Goal: Task Accomplishment & Management: Complete application form

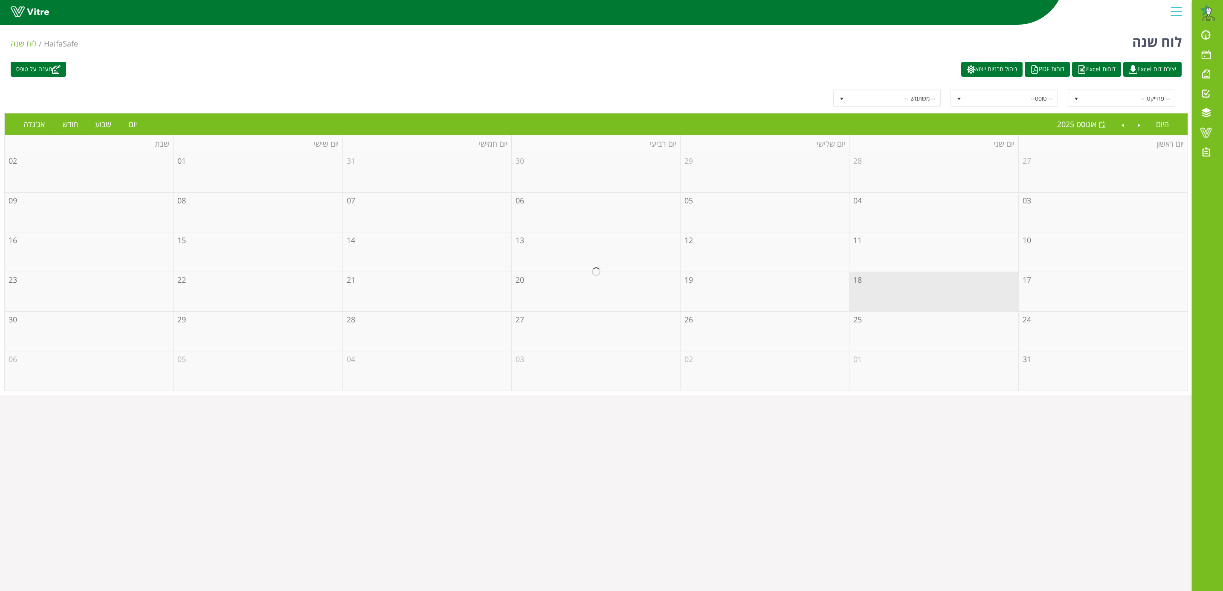
click at [1059, 292] on div at bounding box center [596, 272] width 1183 height 238
click at [1049, 287] on div at bounding box center [596, 272] width 1183 height 238
click at [926, 297] on div at bounding box center [596, 272] width 1183 height 238
click at [1085, 289] on div at bounding box center [596, 272] width 1183 height 238
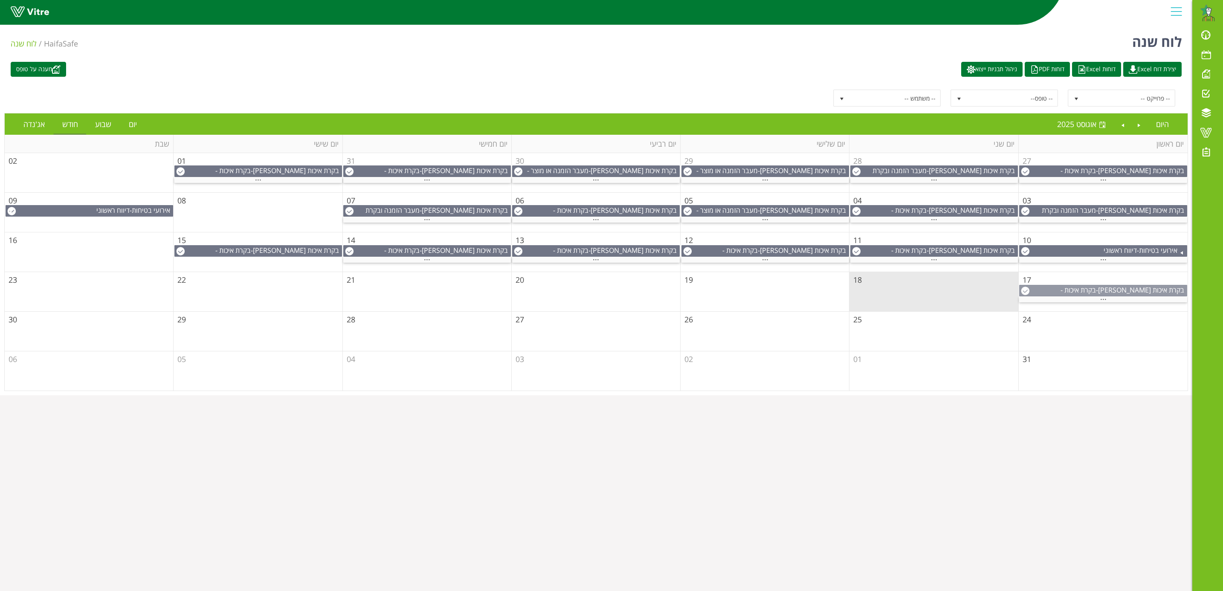
click at [1061, 289] on span "בקרת איכות - פוליפיד מכונת אריזה אוטומטית" at bounding box center [1124, 294] width 126 height 19
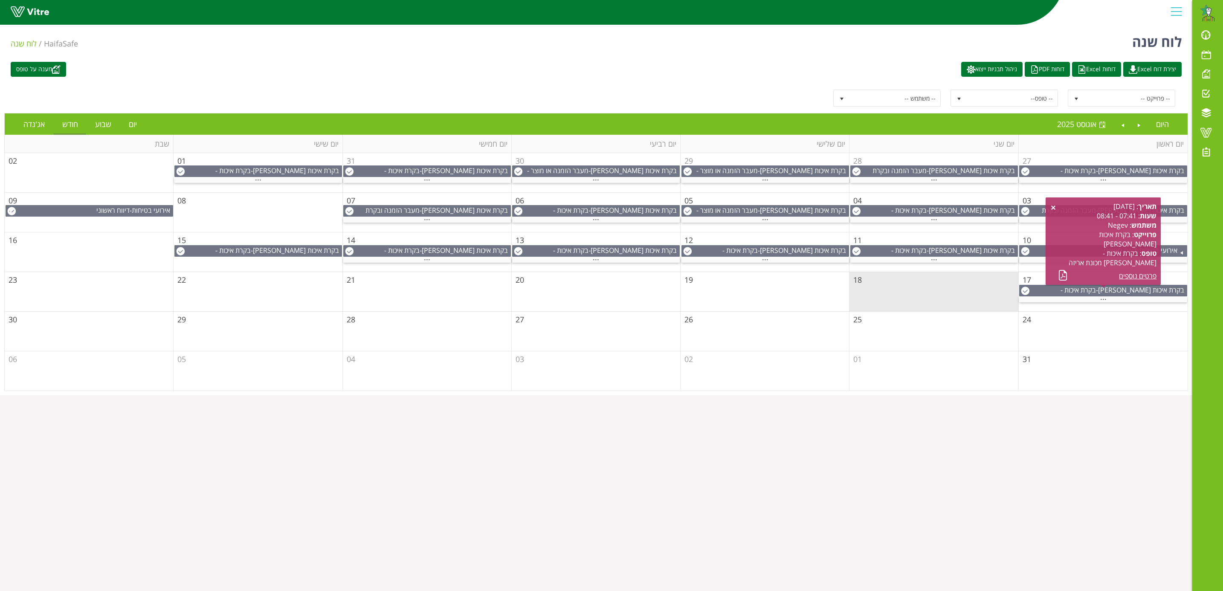
click at [1089, 311] on td "17" at bounding box center [1103, 292] width 169 height 40
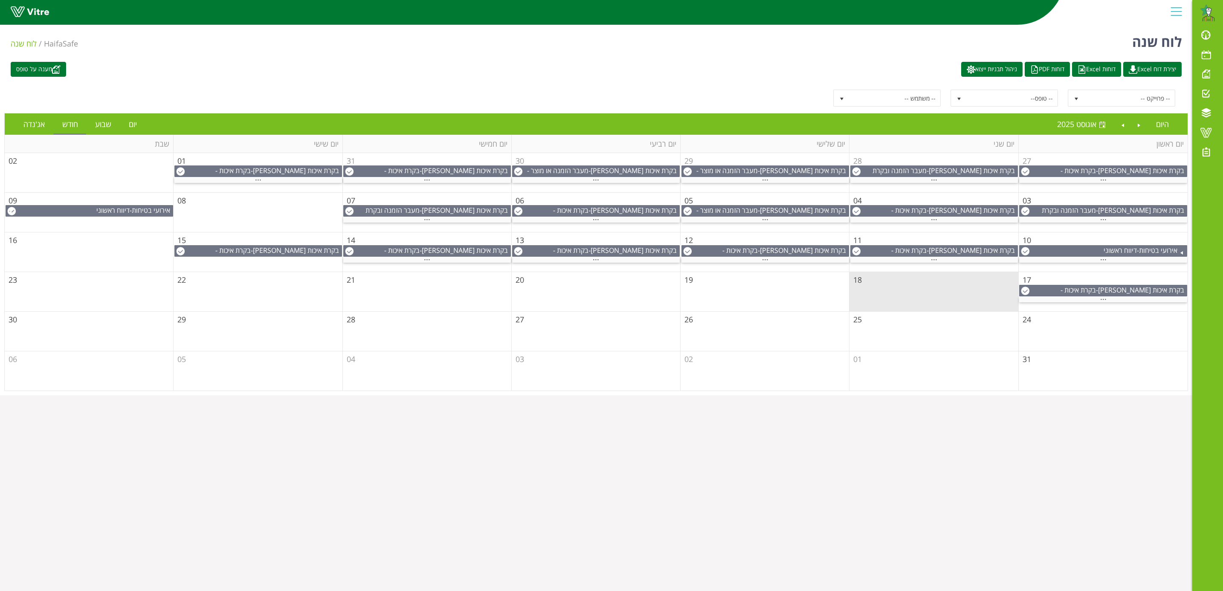
click at [1089, 311] on td "17" at bounding box center [1103, 292] width 169 height 40
click at [1060, 281] on td "17" at bounding box center [1103, 292] width 169 height 40
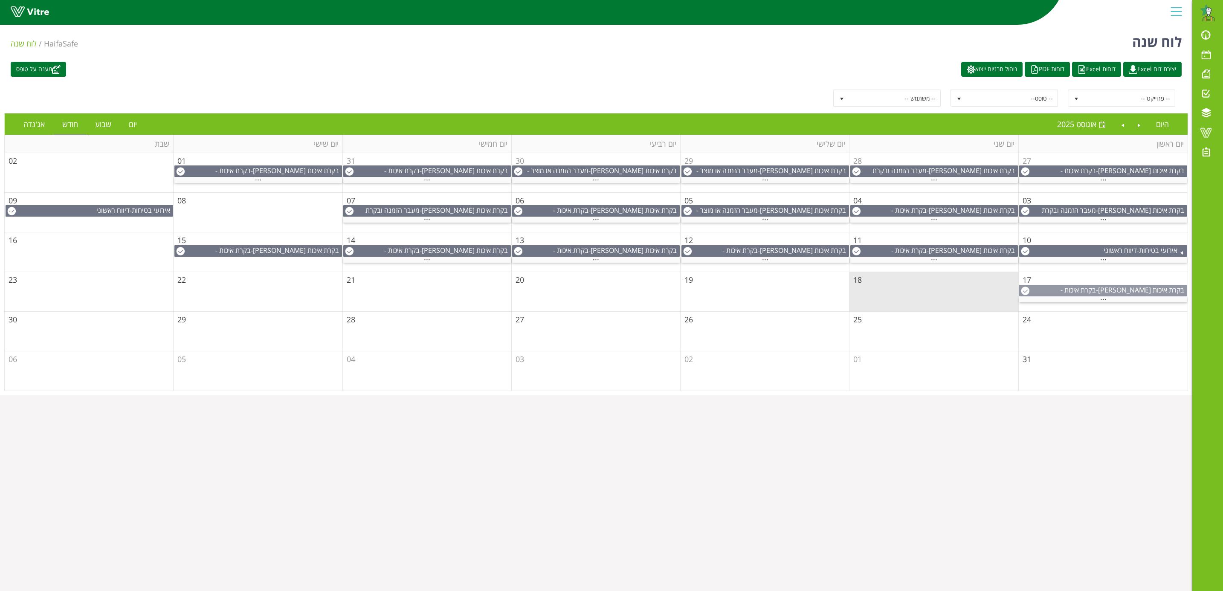
click at [1027, 295] on img at bounding box center [1025, 291] width 9 height 9
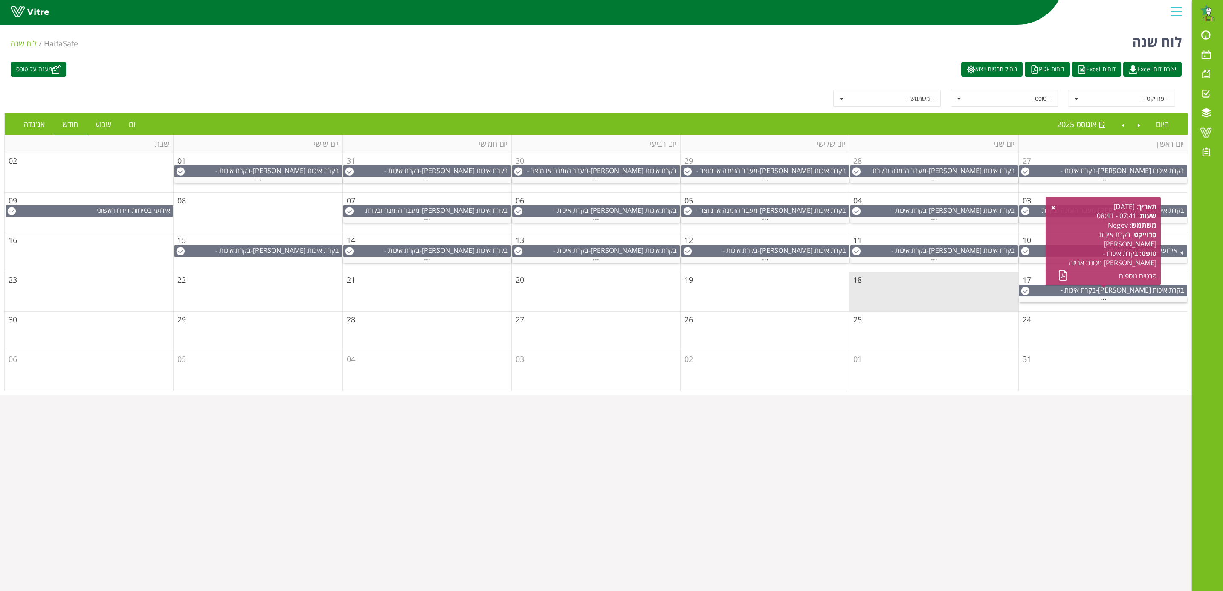
click at [1025, 279] on span "17" at bounding box center [1027, 280] width 9 height 10
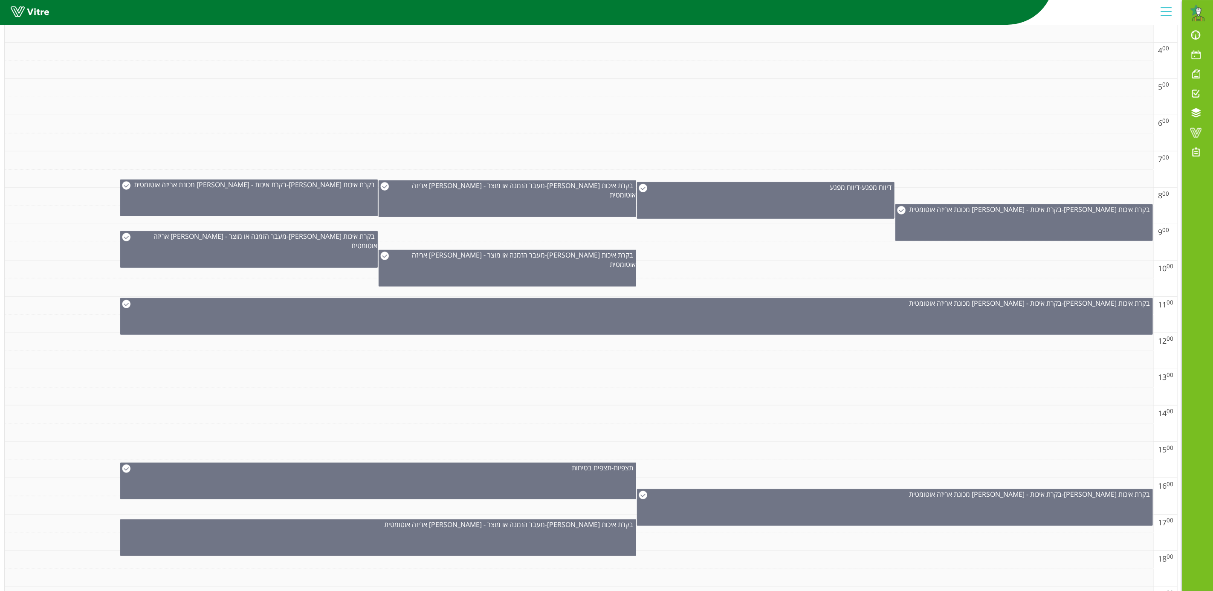
scroll to position [320, 0]
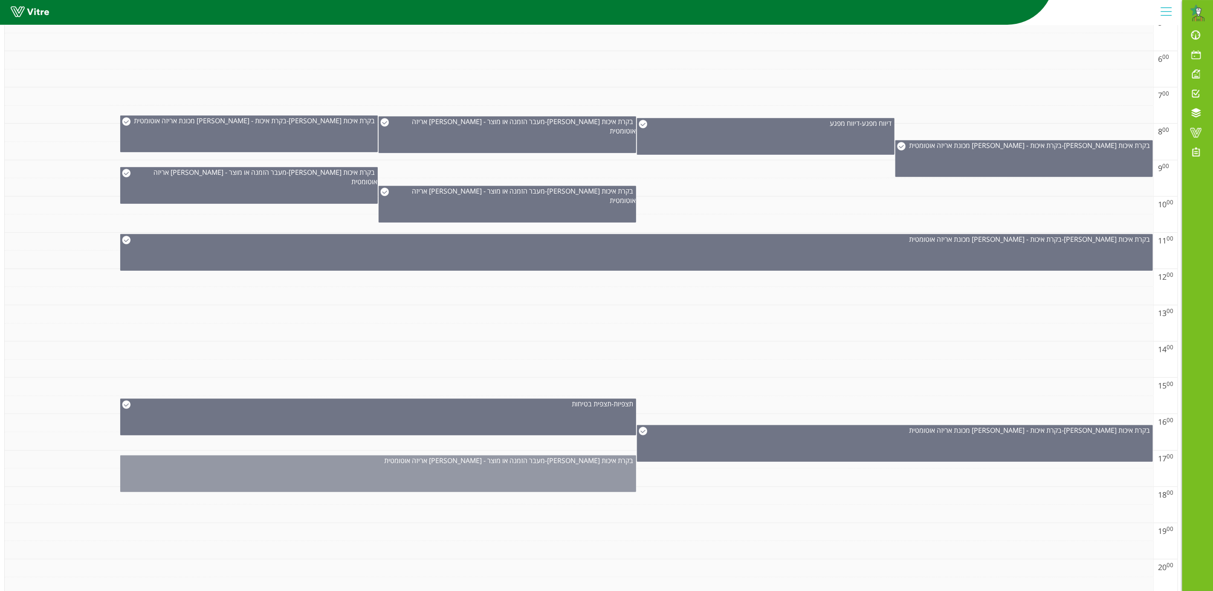
click at [549, 470] on div "בקרת איכות פוליפיד - מעבר הזמנה או מוצר - פוליפיד אריזה אוטומטית" at bounding box center [378, 473] width 516 height 37
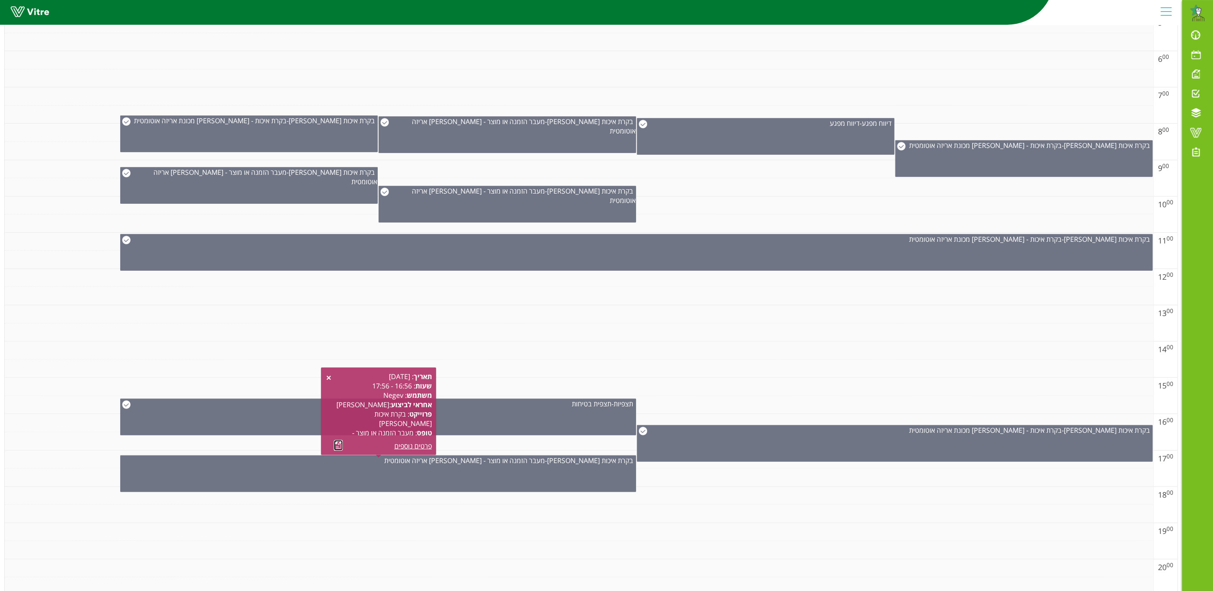
click at [334, 442] on link at bounding box center [338, 445] width 9 height 11
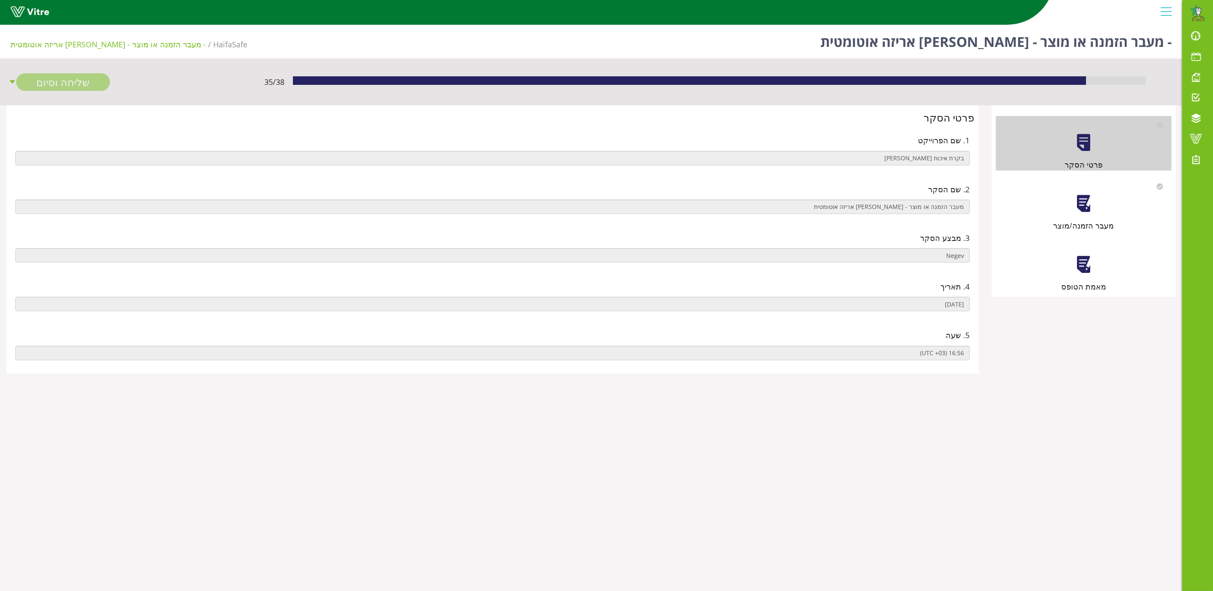
click at [1094, 210] on div "מעבר הזמנה/מוצר" at bounding box center [1084, 204] width 176 height 55
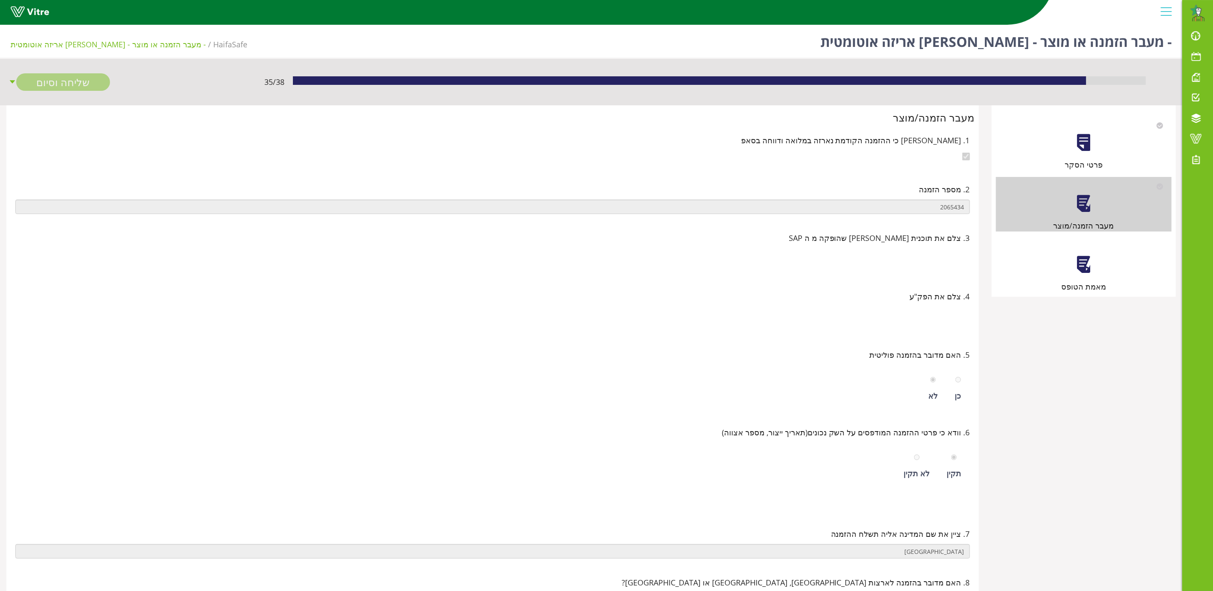
click at [1073, 275] on div "מאמת הטופס" at bounding box center [1084, 265] width 176 height 55
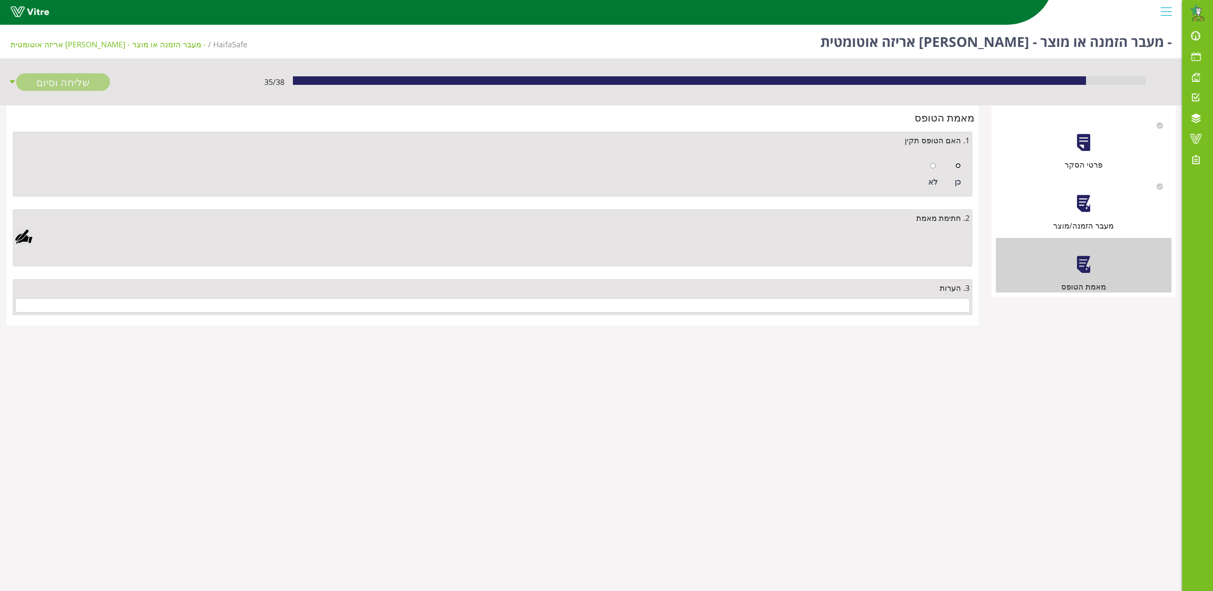
drag, startPoint x: 957, startPoint y: 165, endPoint x: 865, endPoint y: 192, distance: 96.0
click at [957, 165] on input "radio" at bounding box center [959, 166] width 6 height 6
radio input "true"
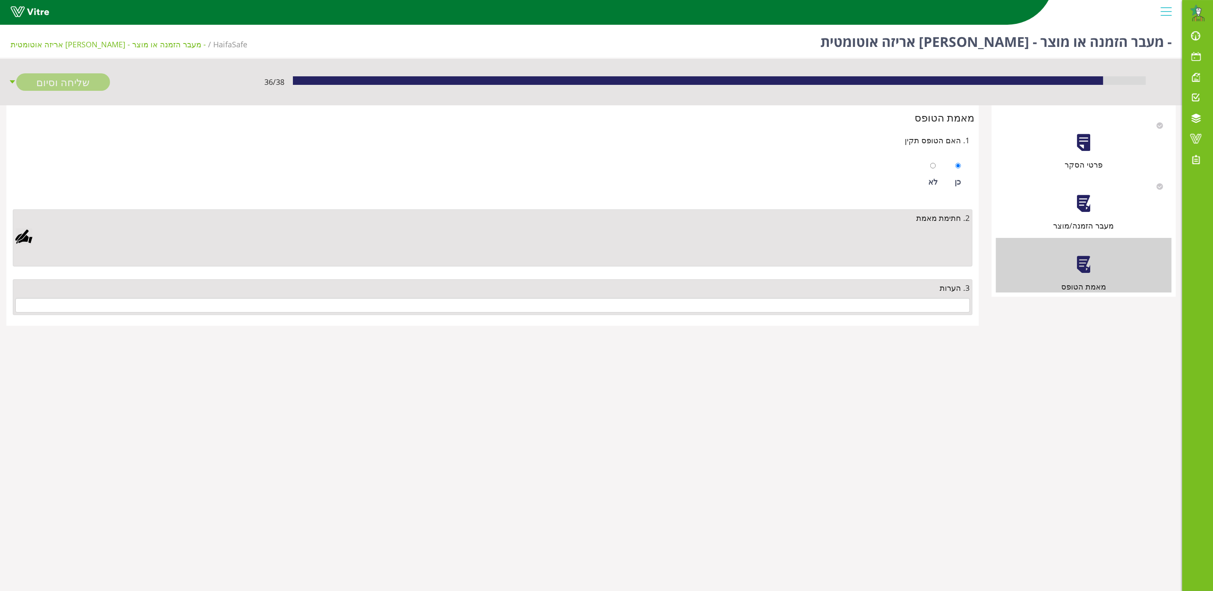
click at [20, 235] on div at bounding box center [23, 236] width 17 height 17
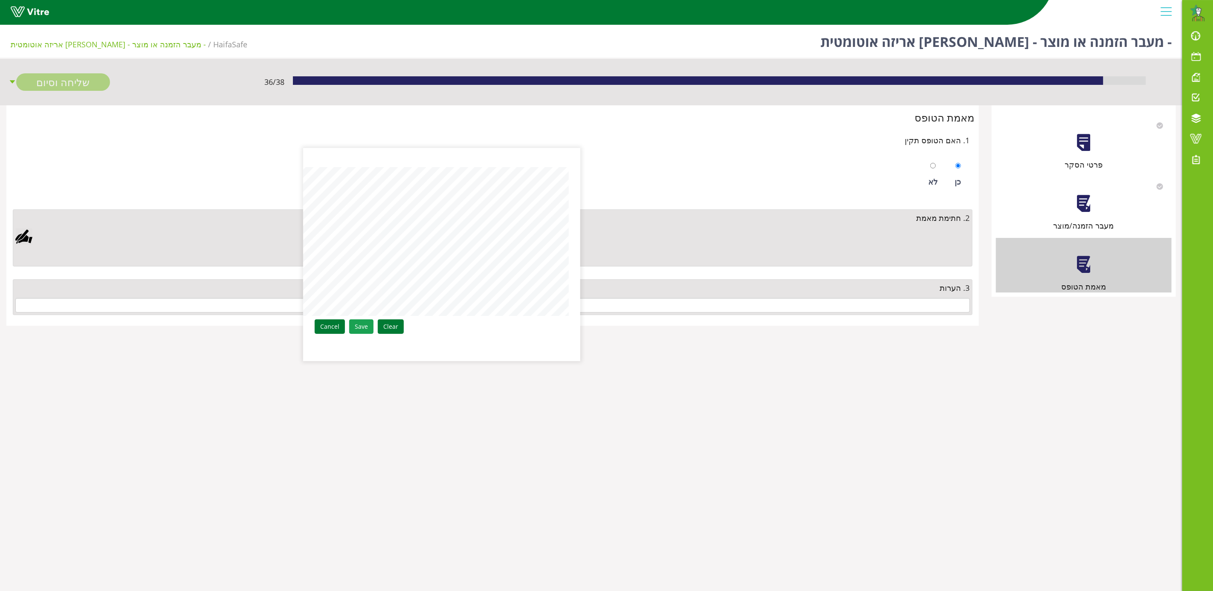
click at [359, 321] on link "Save" at bounding box center [361, 326] width 24 height 15
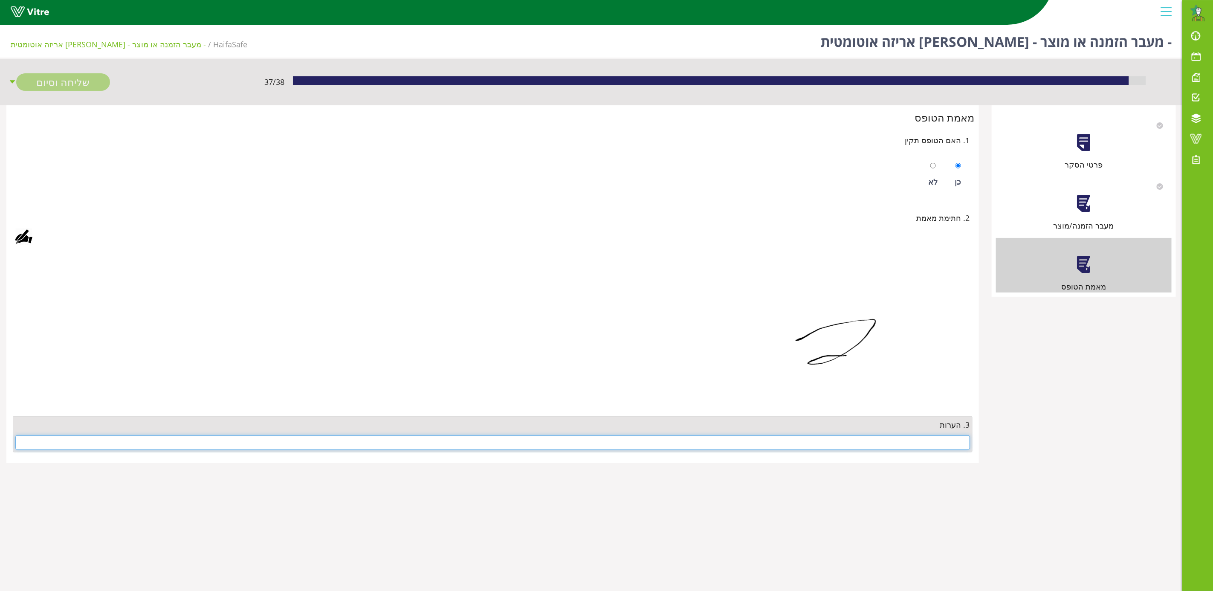
click at [922, 444] on input "text" at bounding box center [492, 442] width 955 height 15
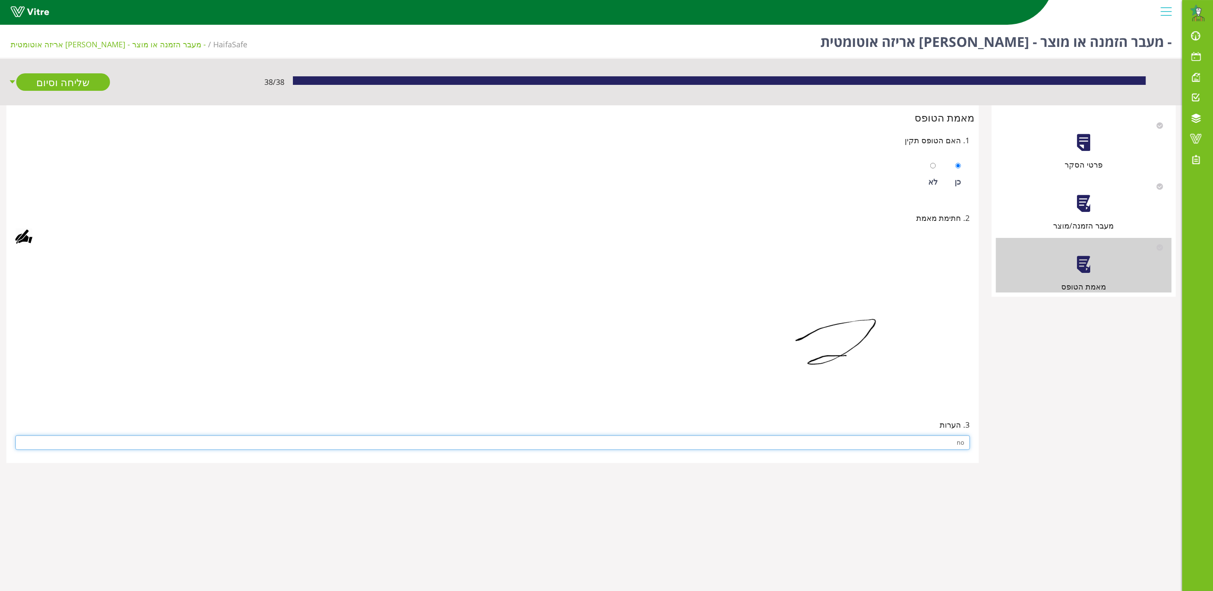
type input "no"
click at [815, 368] on img at bounding box center [831, 326] width 277 height 149
click at [67, 81] on link "שליחה וסיום" at bounding box center [63, 81] width 94 height 17
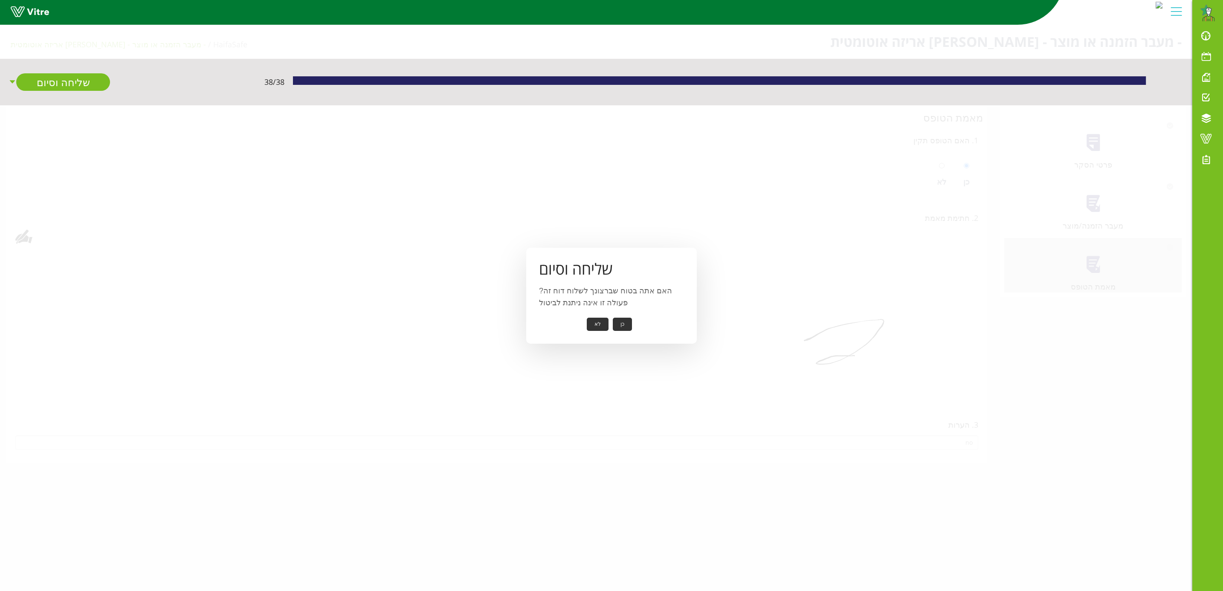
click at [624, 321] on button "כן" at bounding box center [622, 324] width 19 height 13
click at [619, 319] on button "אישור" at bounding box center [609, 318] width 28 height 13
